Goal: Task Accomplishment & Management: Use online tool/utility

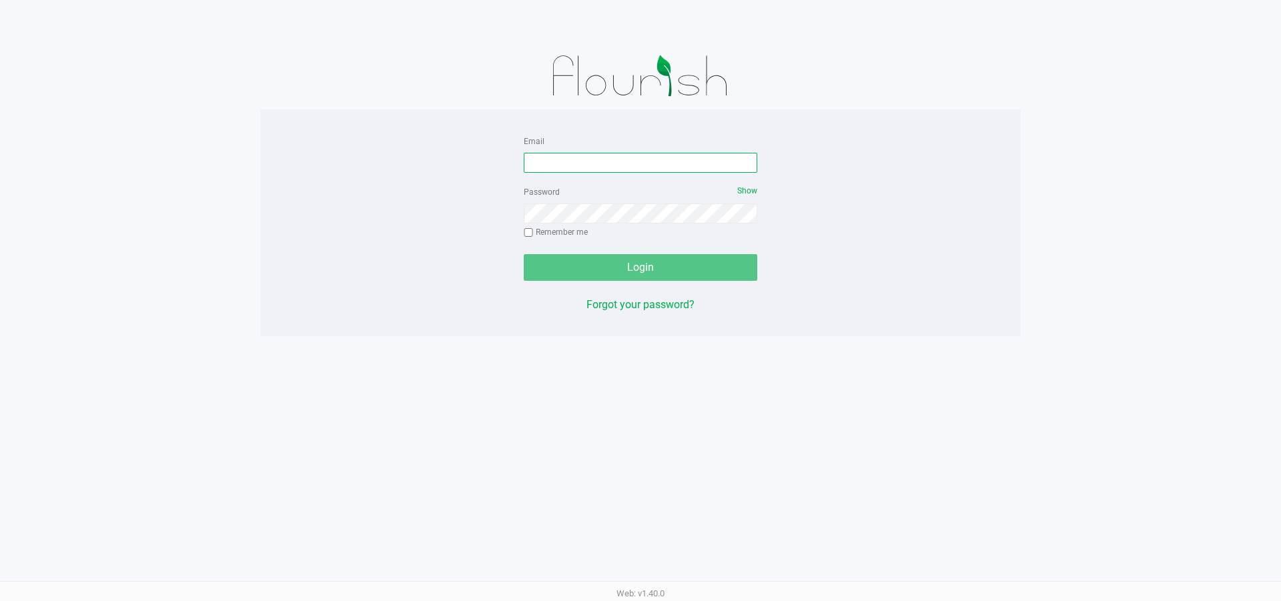
click at [621, 172] on input "Email" at bounding box center [641, 163] width 234 height 20
type input "[EMAIL_ADDRESS][DOMAIN_NAME]"
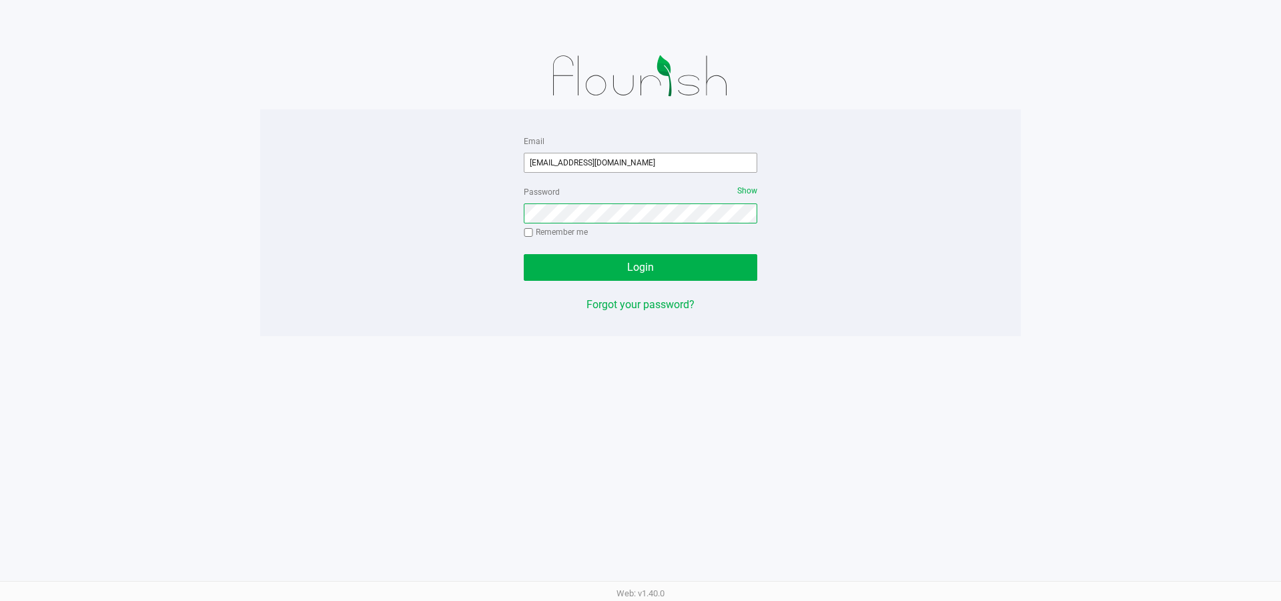
click at [524, 254] on button "Login" at bounding box center [641, 267] width 234 height 27
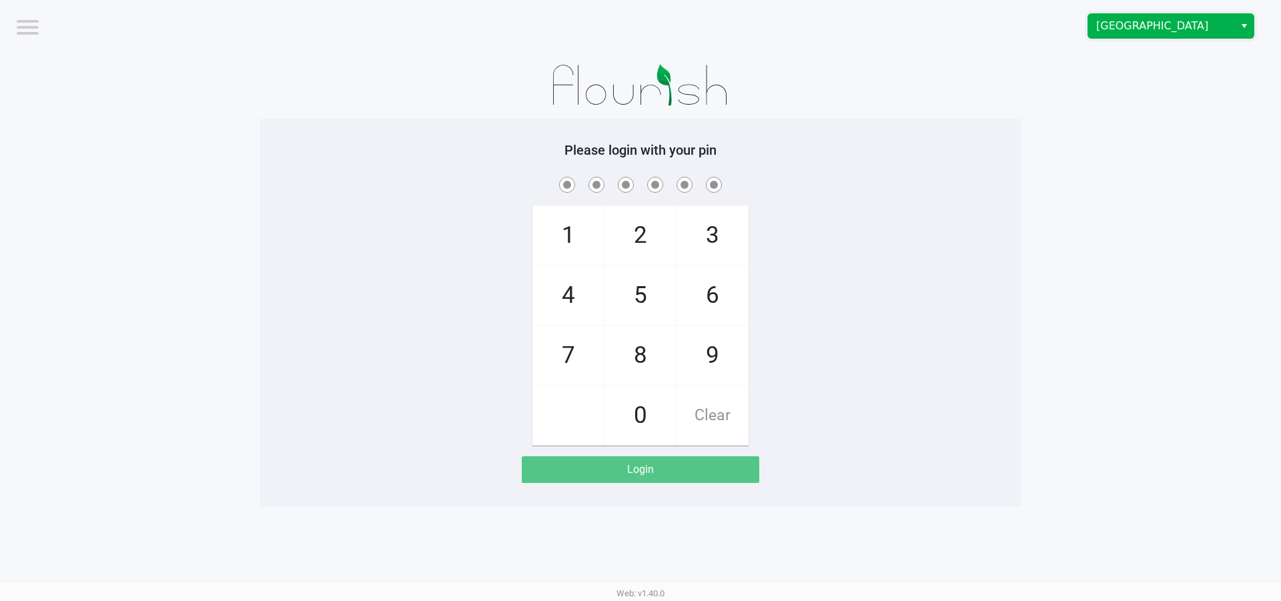
click at [1132, 35] on span "[GEOGRAPHIC_DATA]" at bounding box center [1162, 26] width 146 height 24
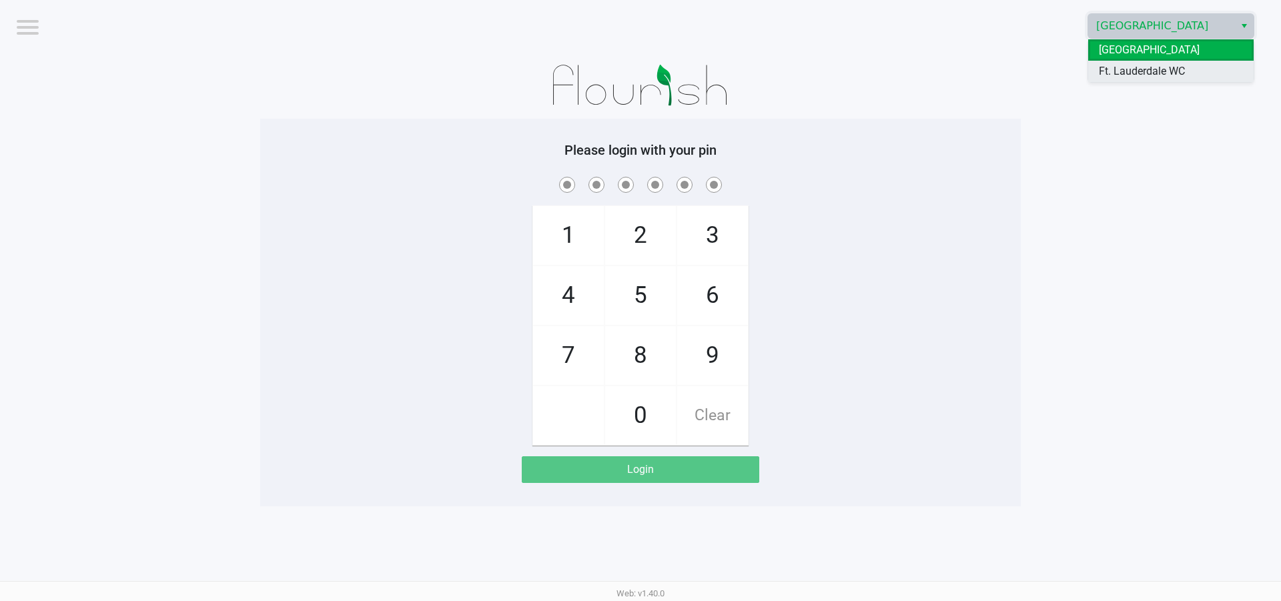
click at [1132, 67] on span "Ft. Lauderdale WC" at bounding box center [1142, 71] width 86 height 16
click at [713, 291] on span "6" at bounding box center [712, 295] width 71 height 59
checkbox input "true"
click at [715, 291] on span "6" at bounding box center [712, 295] width 71 height 59
checkbox input "true"
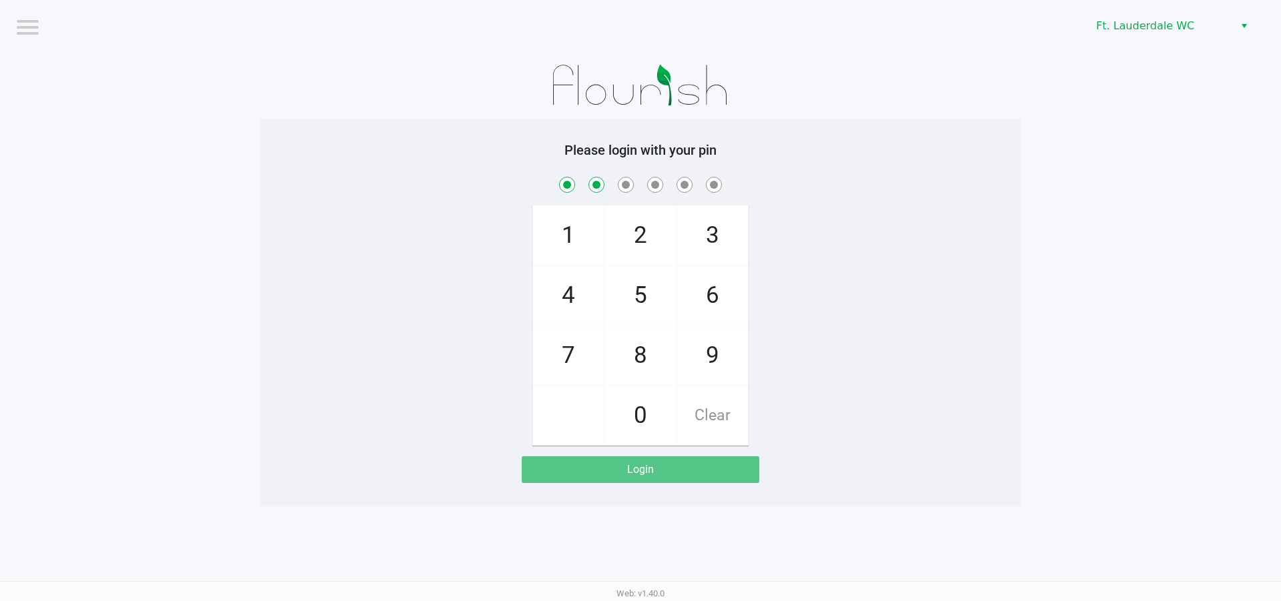
click at [619, 238] on span "2" at bounding box center [640, 235] width 71 height 59
checkbox input "true"
click at [653, 278] on span "5" at bounding box center [640, 295] width 71 height 59
checkbox input "true"
click at [691, 366] on span "9" at bounding box center [712, 355] width 71 height 59
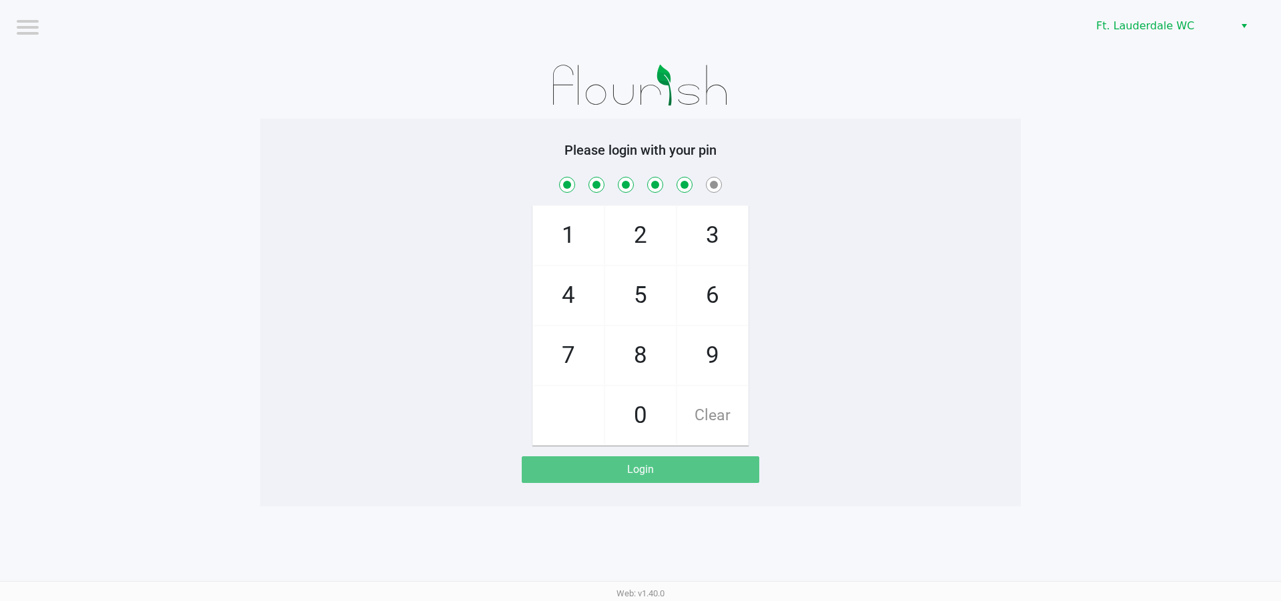
checkbox input "true"
click at [647, 409] on span "0" at bounding box center [640, 415] width 71 height 59
checkbox input "true"
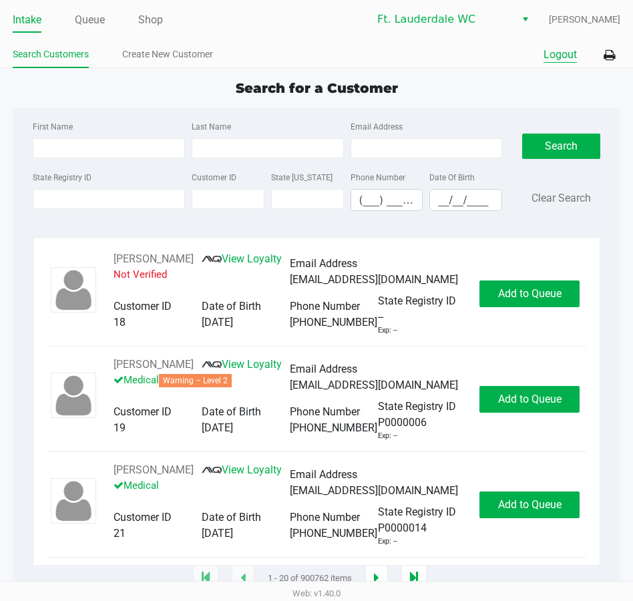
drag, startPoint x: 551, startPoint y: 49, endPoint x: 585, endPoint y: 70, distance: 40.7
click at [551, 49] on button "Logout" at bounding box center [559, 55] width 33 height 16
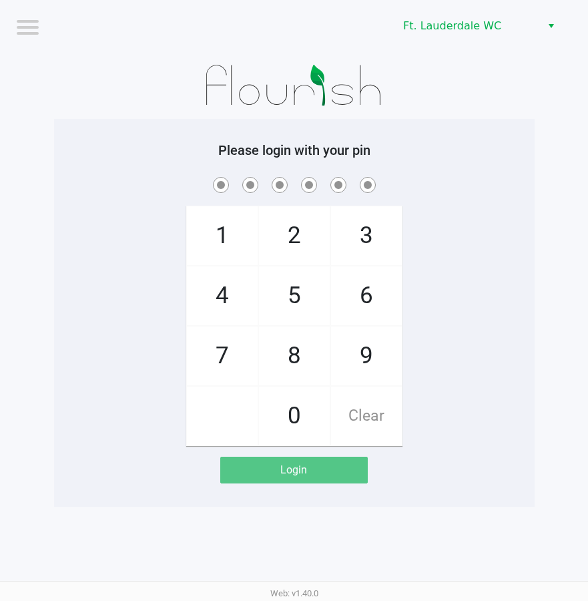
click at [352, 283] on span "6" at bounding box center [366, 295] width 71 height 59
checkbox input "true"
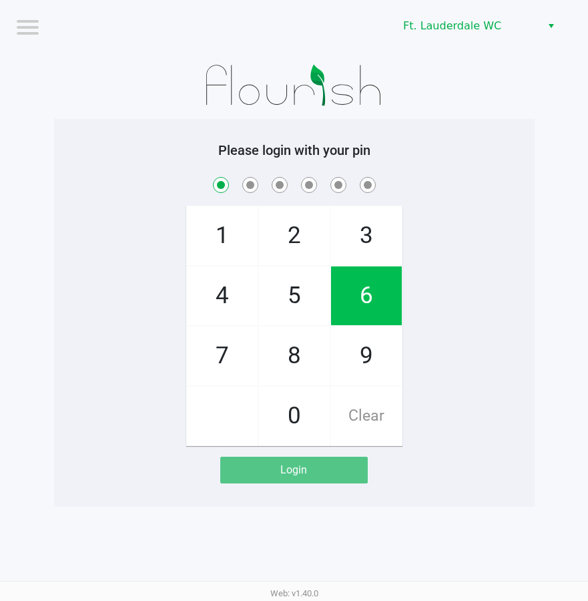
click at [352, 283] on span "6" at bounding box center [366, 295] width 71 height 59
checkbox input "true"
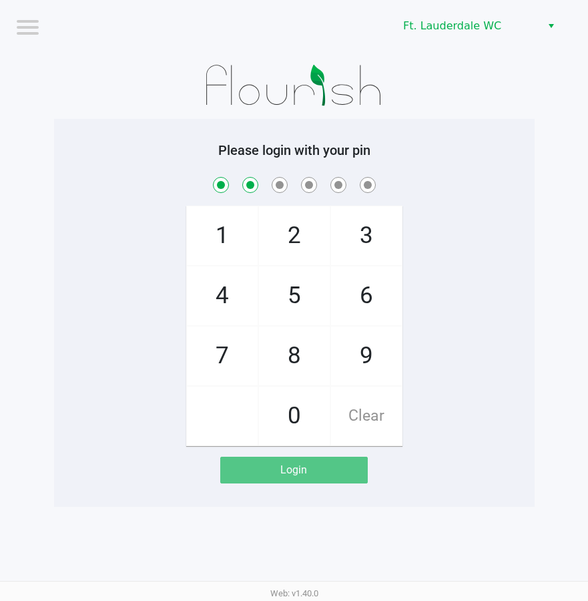
click at [316, 227] on span "2" at bounding box center [294, 235] width 71 height 59
checkbox input "true"
click at [287, 292] on span "5" at bounding box center [294, 295] width 71 height 59
checkbox input "true"
click at [342, 336] on span "9" at bounding box center [366, 355] width 71 height 59
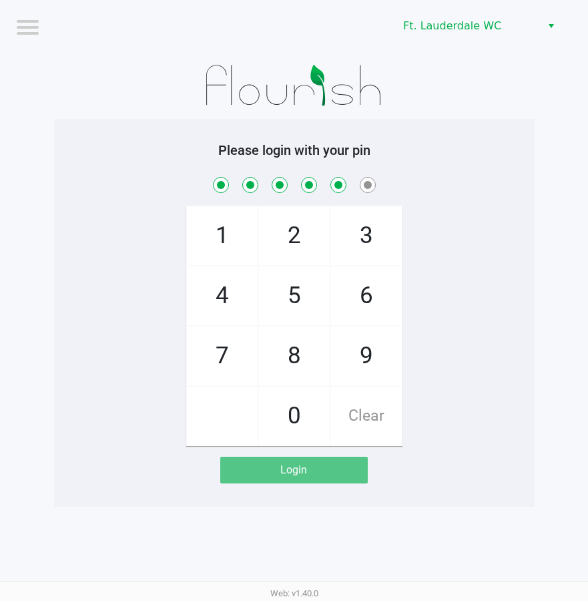
checkbox input "true"
click at [319, 396] on span "0" at bounding box center [294, 415] width 71 height 59
checkbox input "true"
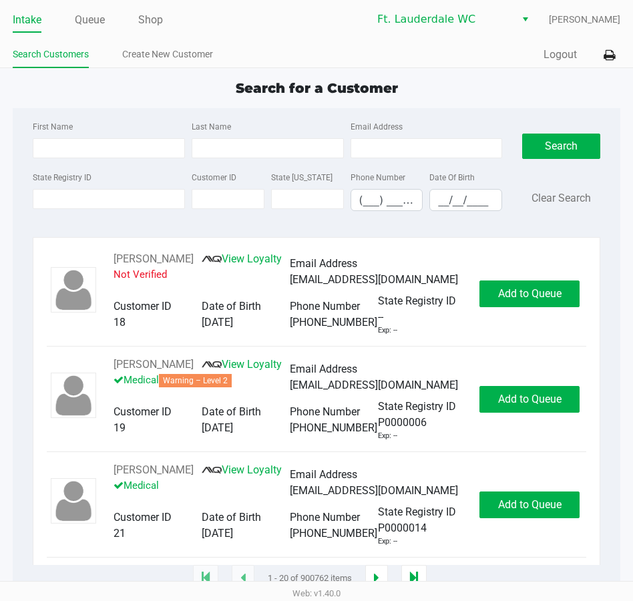
click at [555, 63] on div "Quick Sale Logout" at bounding box center [468, 55] width 304 height 25
click at [555, 56] on button "Logout" at bounding box center [559, 55] width 33 height 16
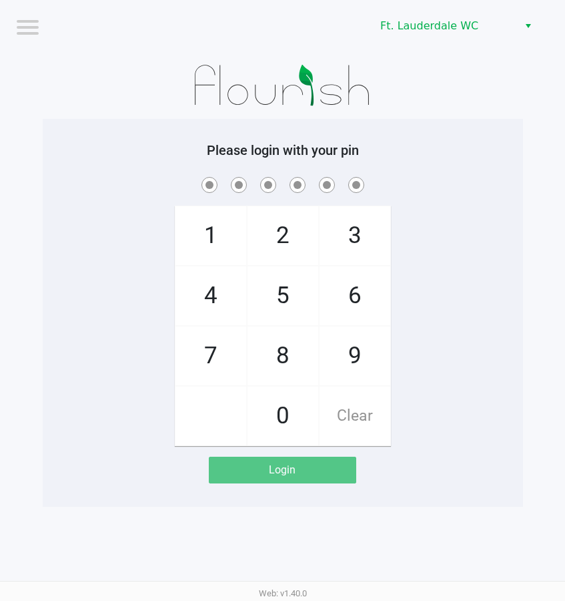
click at [452, 153] on h5 "Please login with your pin" at bounding box center [283, 150] width 460 height 16
checkbox input "true"
checkbox input "false"
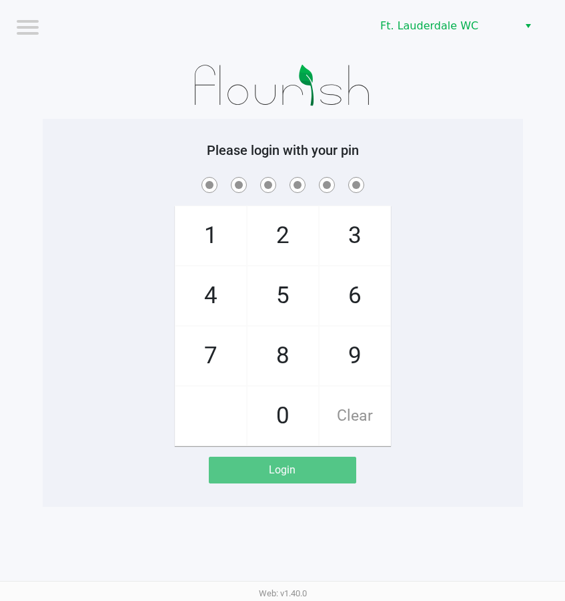
checkbox input "true"
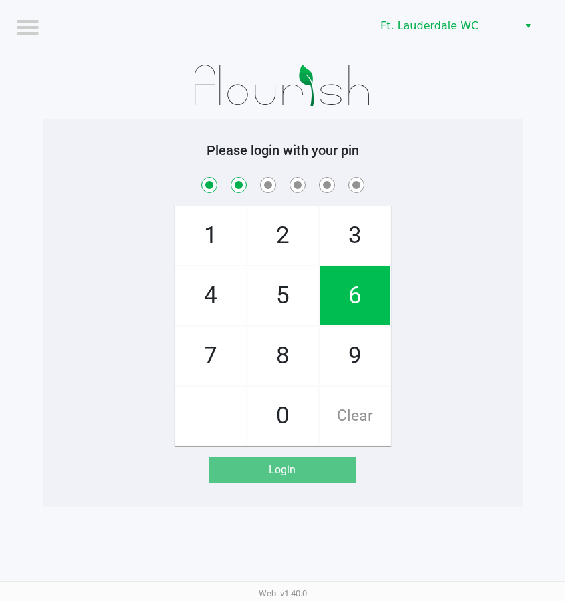
checkbox input "true"
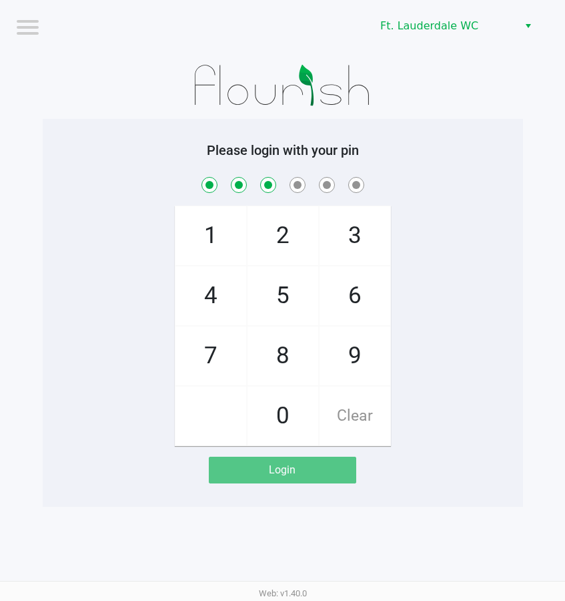
checkbox input "true"
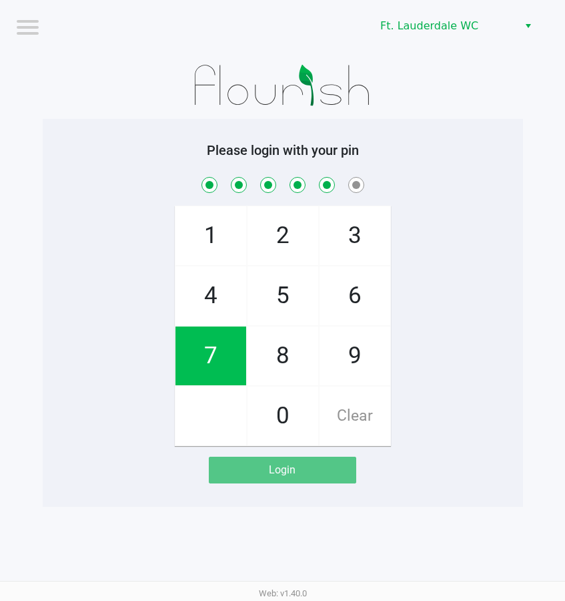
checkbox input "true"
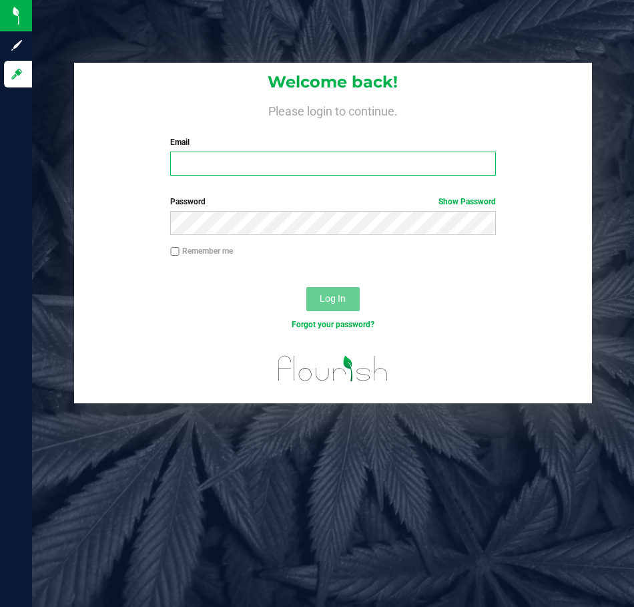
click at [264, 153] on input "Email" at bounding box center [333, 163] width 326 height 24
type input "[EMAIL_ADDRESS][DOMAIN_NAME]"
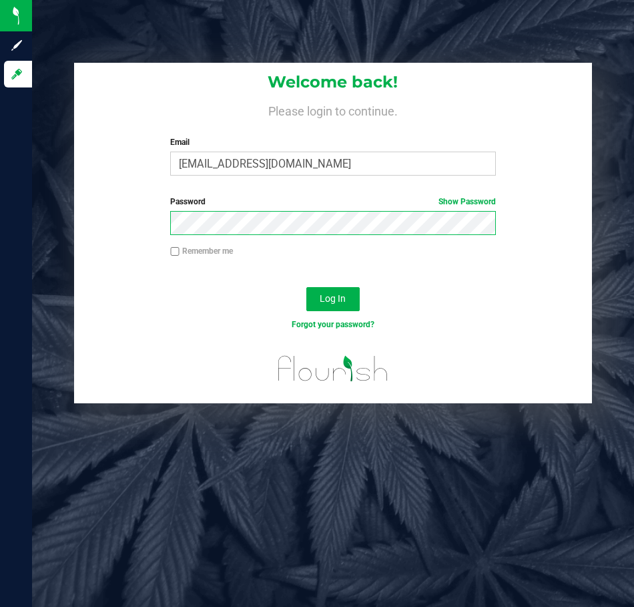
click at [306, 287] on button "Log In" at bounding box center [332, 299] width 53 height 24
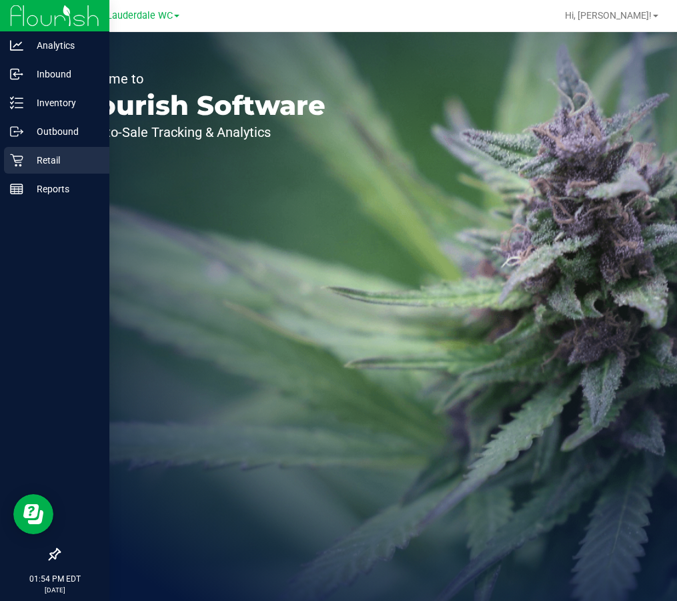
click at [24, 147] on div "Retail" at bounding box center [56, 160] width 105 height 27
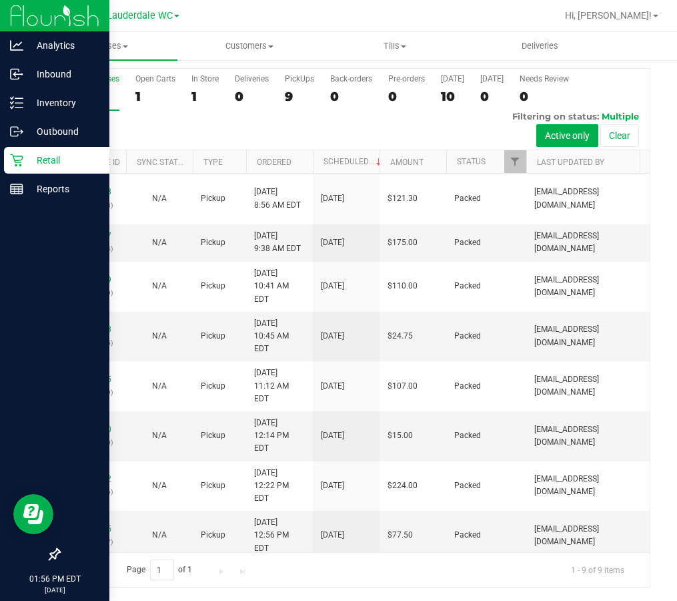
click at [19, 158] on icon at bounding box center [16, 159] width 13 height 13
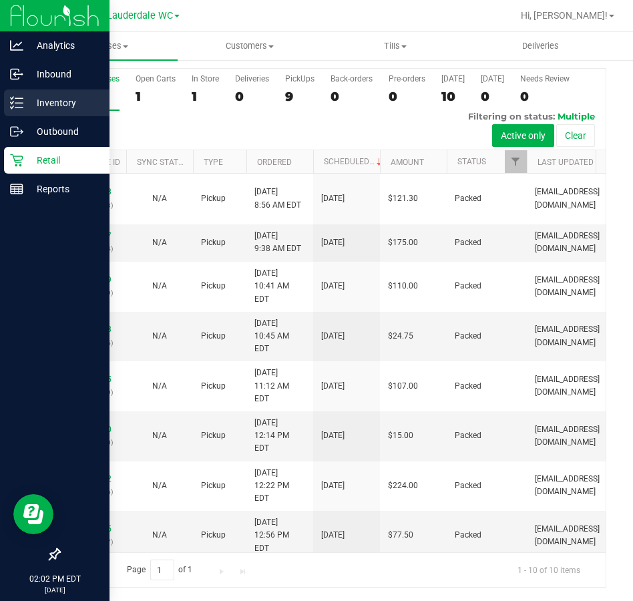
click at [14, 92] on div "Inventory" at bounding box center [56, 102] width 105 height 27
click at [83, 91] on div "Inventory" at bounding box center [56, 102] width 105 height 27
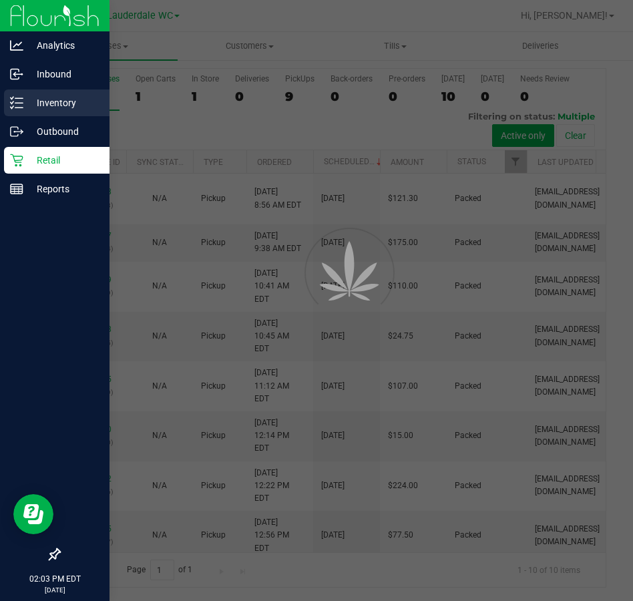
click at [80, 99] on p "Inventory" at bounding box center [63, 103] width 80 height 16
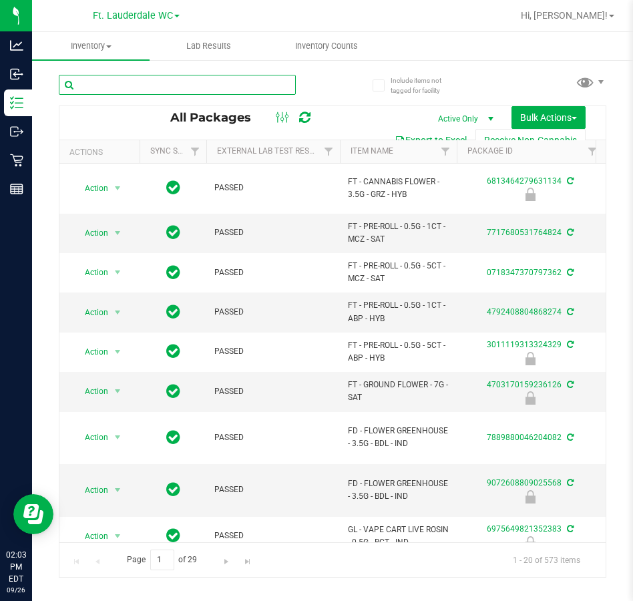
click at [127, 81] on input "text" at bounding box center [177, 85] width 237 height 20
type input "atm"
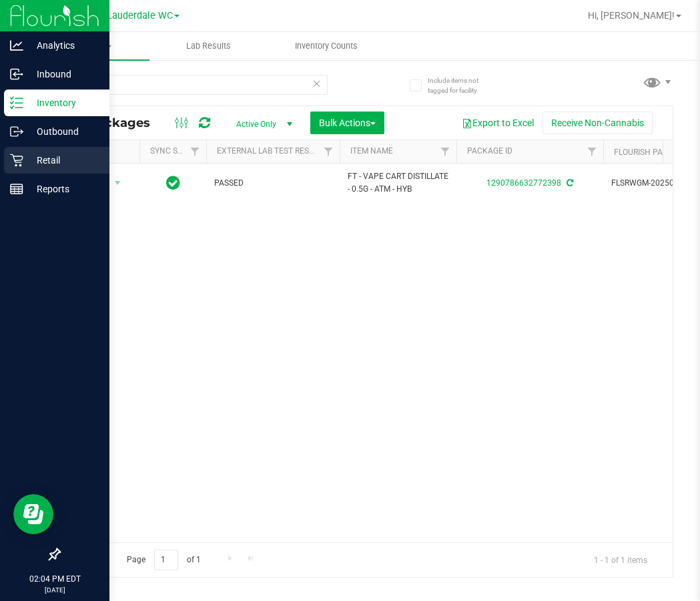
click at [24, 170] on div "Retail" at bounding box center [56, 160] width 105 height 27
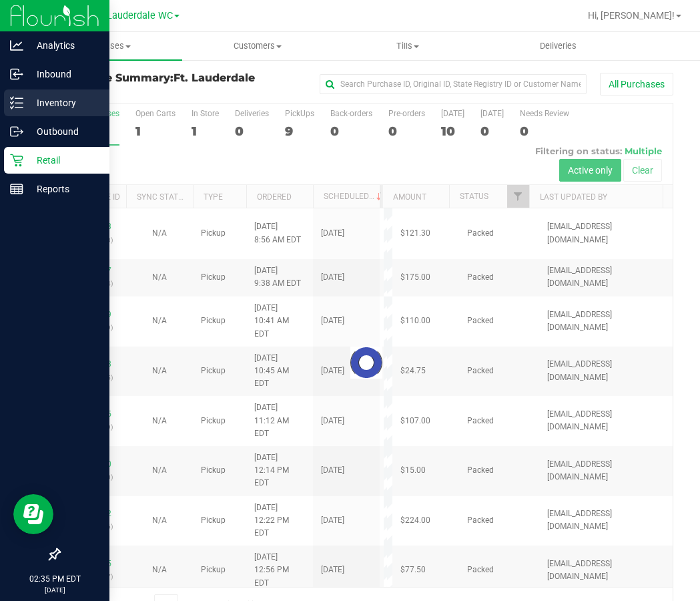
click at [24, 108] on p "Inventory" at bounding box center [63, 103] width 80 height 16
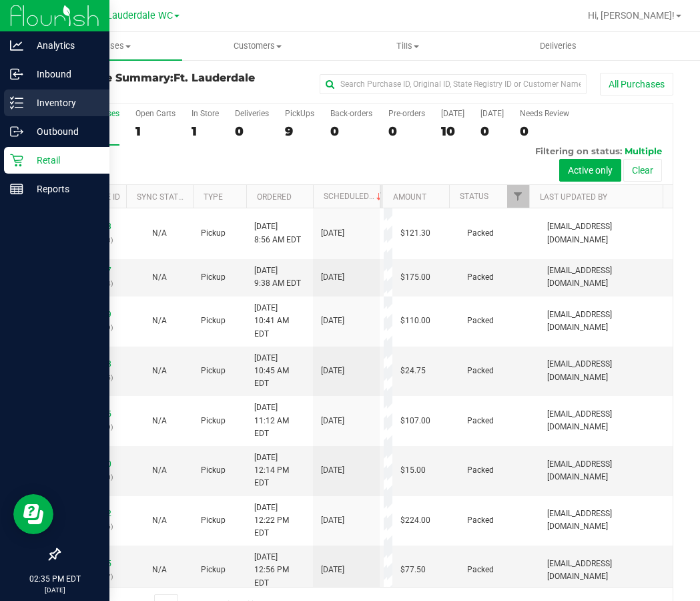
click at [34, 97] on p "Inventory" at bounding box center [63, 103] width 80 height 16
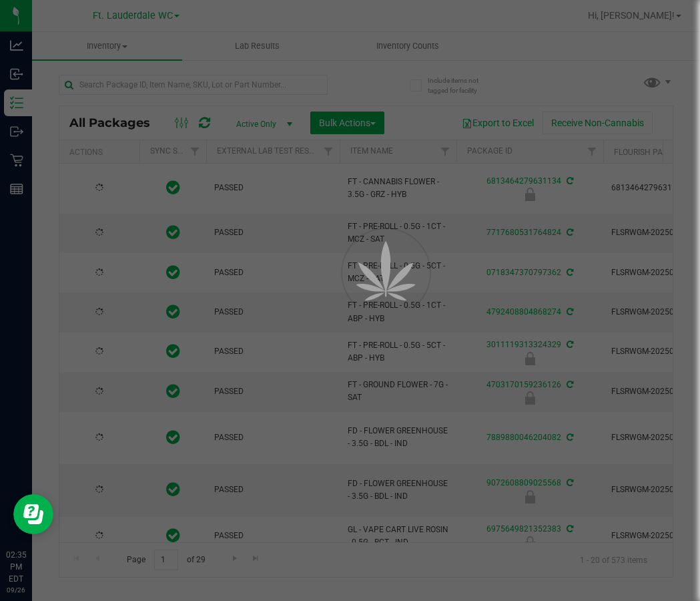
click at [126, 83] on div at bounding box center [350, 300] width 700 height 601
click at [125, 82] on div at bounding box center [350, 300] width 700 height 601
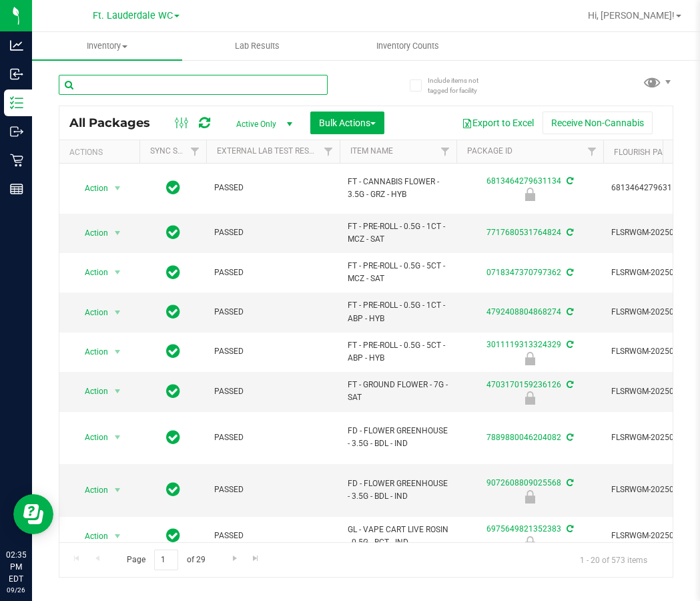
click at [125, 82] on input "text" at bounding box center [193, 85] width 269 height 20
paste input "GL 0.5g Vape Cart Live Rosin Space Gello x Zuchi (Hybrid)"
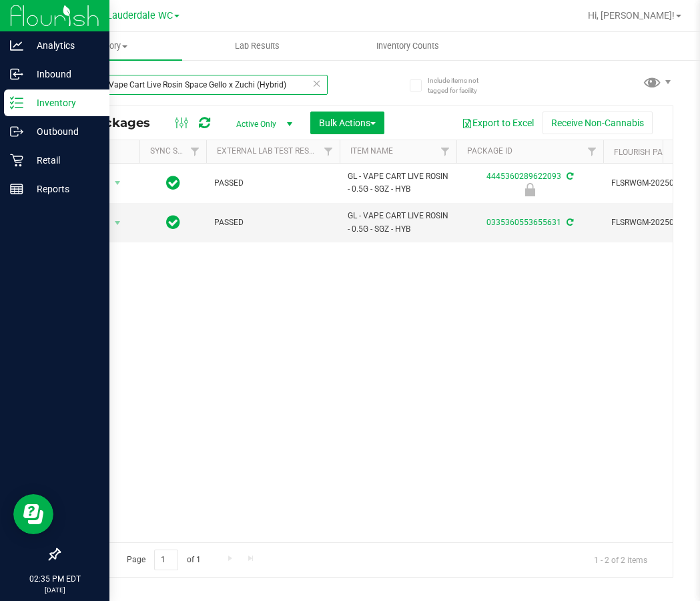
type input "GL 0.5g Vape Cart Live Rosin Space Gello x Zuchi (Hybrid)"
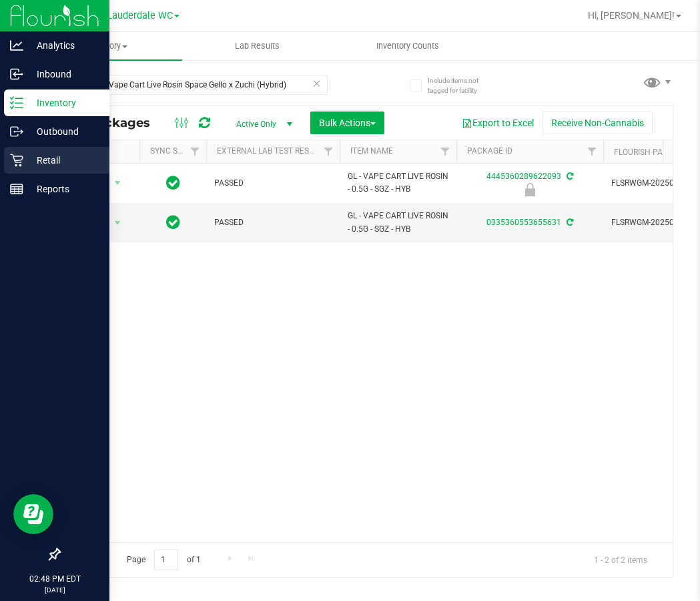
click at [45, 160] on p "Retail" at bounding box center [63, 160] width 80 height 16
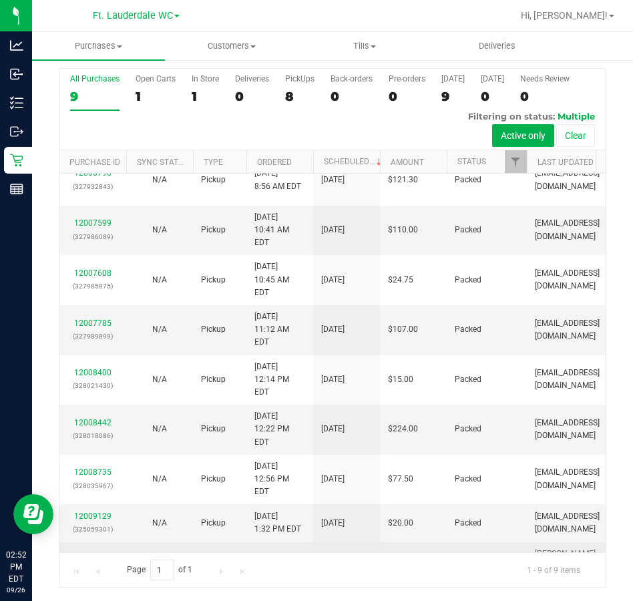
scroll to position [28, 0]
